Goal: Task Accomplishment & Management: Manage account settings

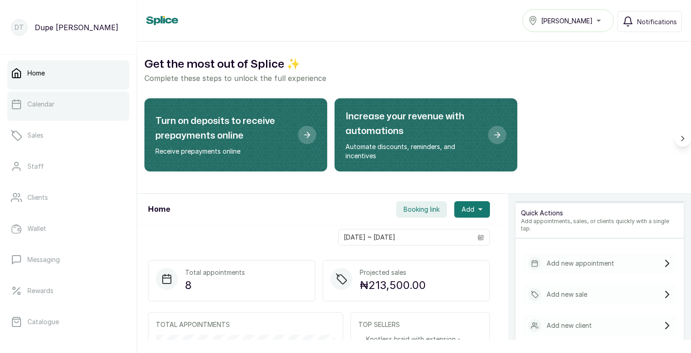
click at [37, 105] on p "Calendar" at bounding box center [40, 104] width 27 height 9
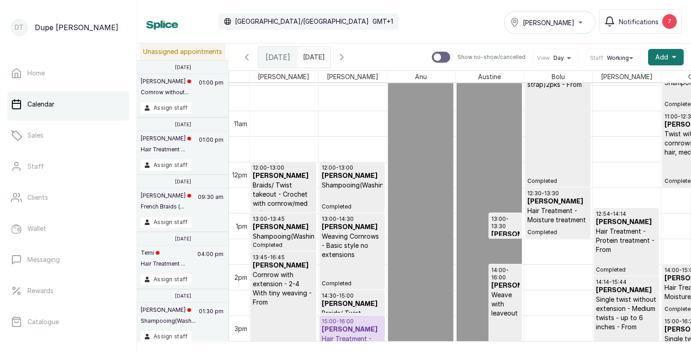
click at [353, 179] on h3 "[PERSON_NAME]" at bounding box center [352, 175] width 61 height 9
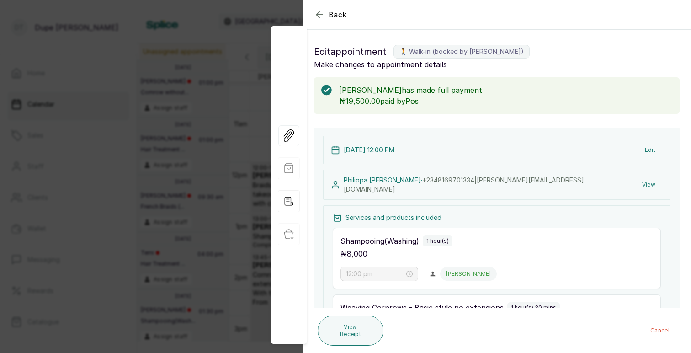
click at [246, 41] on div "Back Appointment Details Edit appointment 🚶 Walk-in (booked by [PERSON_NAME]) M…" at bounding box center [345, 176] width 691 height 353
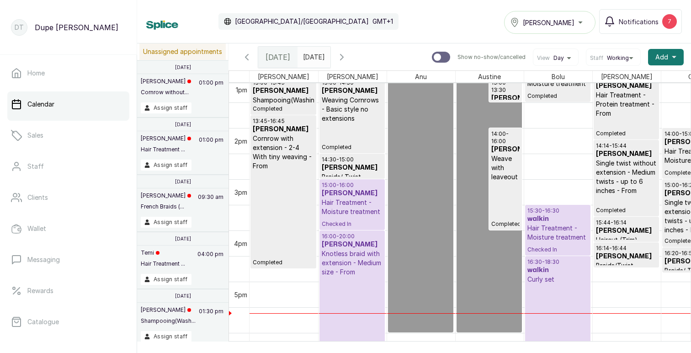
scroll to position [683, 0]
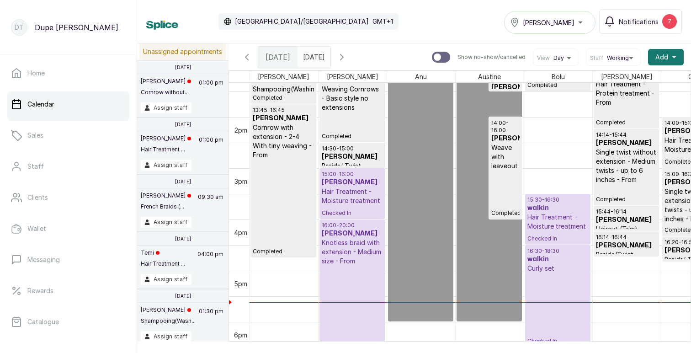
click at [277, 209] on div "13:45 - 16:45 [PERSON_NAME] with extension - 2-4 With tiny weaving - From Compl…" at bounding box center [283, 181] width 61 height 149
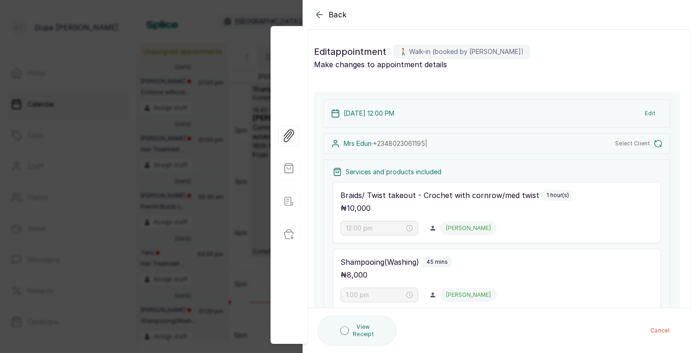
type input "1:45 pm"
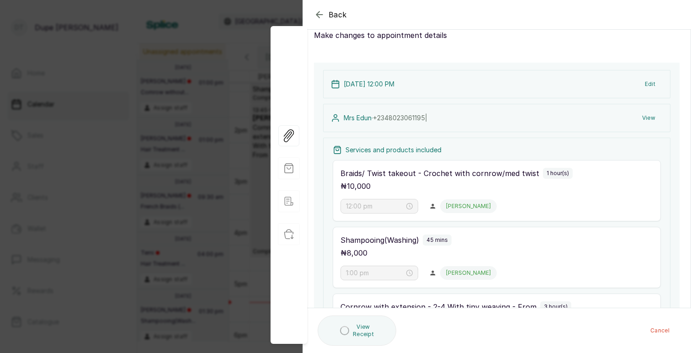
scroll to position [0, 0]
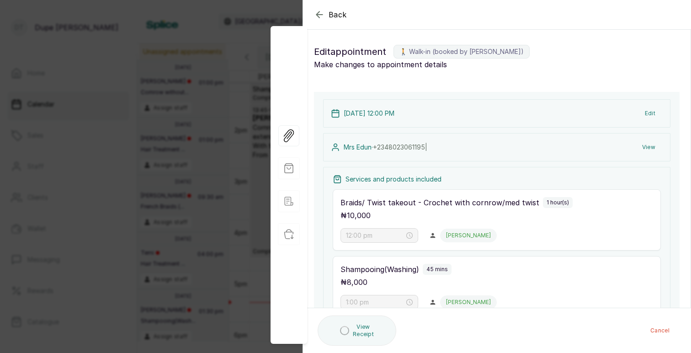
click at [653, 146] on button "View" at bounding box center [649, 147] width 28 height 16
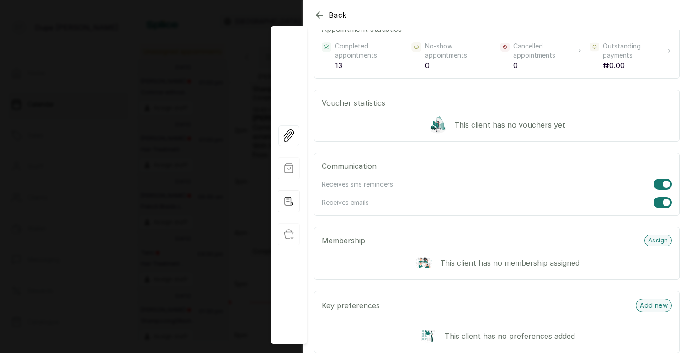
scroll to position [379, 0]
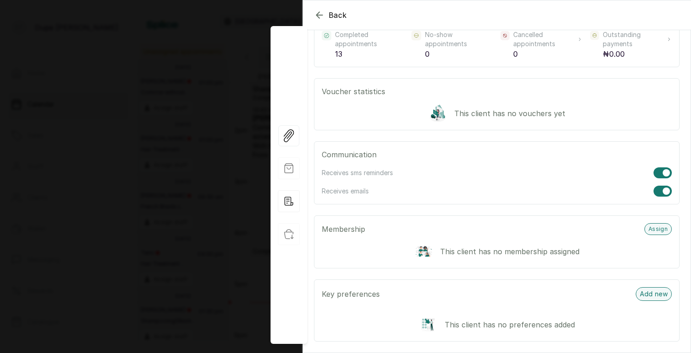
click at [259, 22] on div "Back [PERSON_NAME] ME [PERSON_NAME] Overview Wallet Booking History Sales Vouch…" at bounding box center [345, 176] width 691 height 353
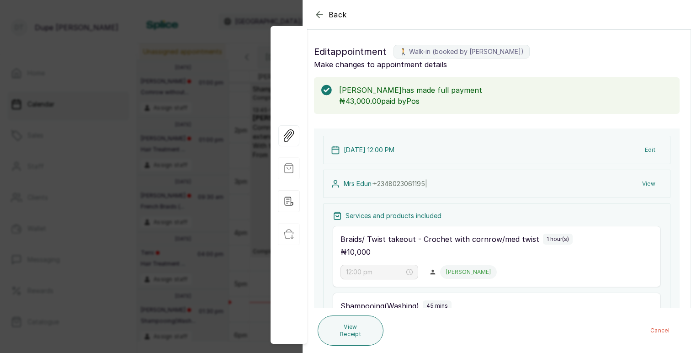
click at [205, 269] on div "Back Appointment Details Edit appointment 🚶 Walk-in (booked by [PERSON_NAME]) M…" at bounding box center [345, 176] width 691 height 353
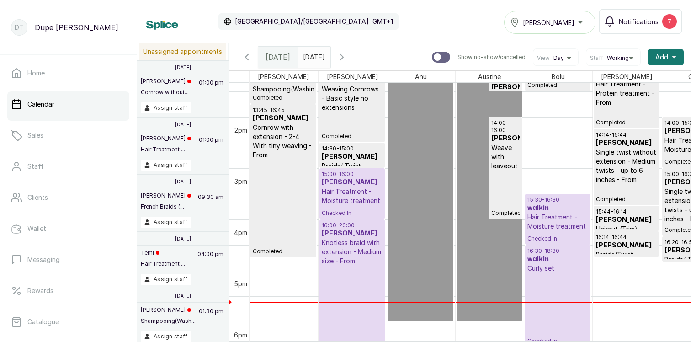
click at [343, 264] on p "Knotless braid with extension - Medium size - From" at bounding box center [352, 251] width 61 height 27
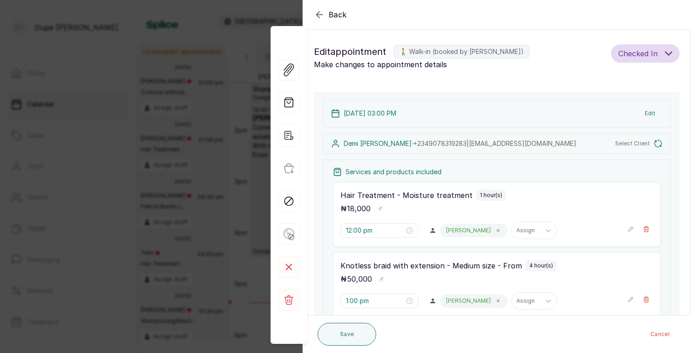
type input "3:00 pm"
type input "4:00 pm"
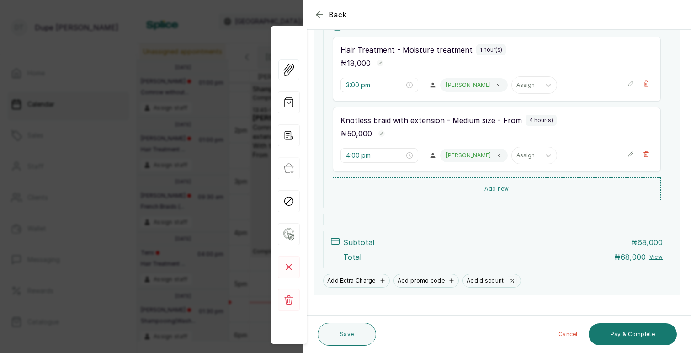
scroll to position [164, 0]
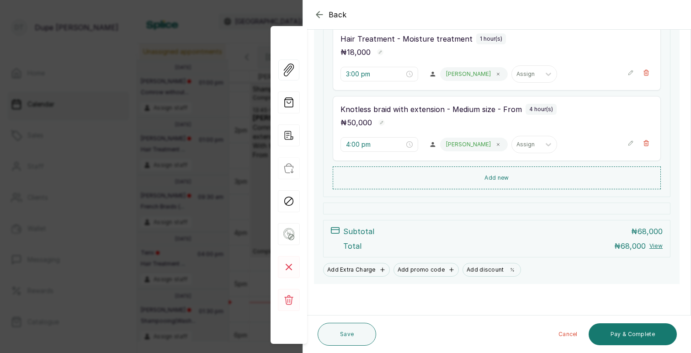
click at [101, 279] on div "Back Appointment Details Edit appointment 🚶 Walk-in (booked by [PERSON_NAME]) M…" at bounding box center [345, 176] width 691 height 353
